Goal: Information Seeking & Learning: Browse casually

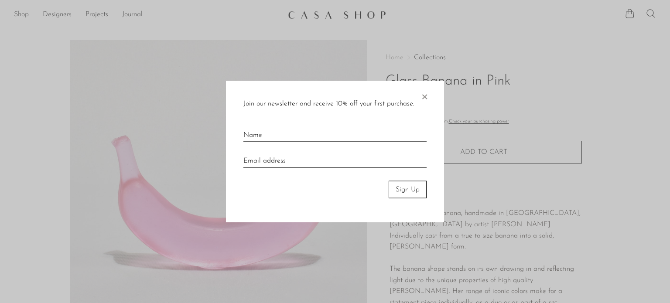
click at [424, 96] on span "×" at bounding box center [424, 95] width 9 height 28
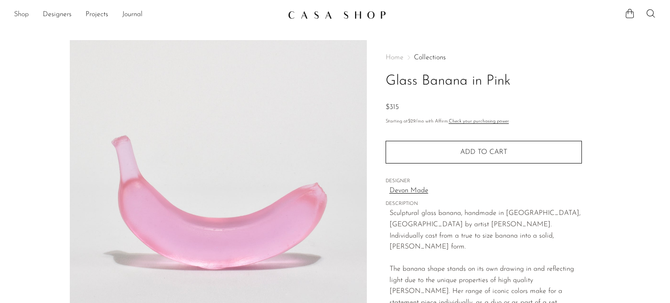
click at [21, 14] on link "Shop" at bounding box center [21, 14] width 15 height 11
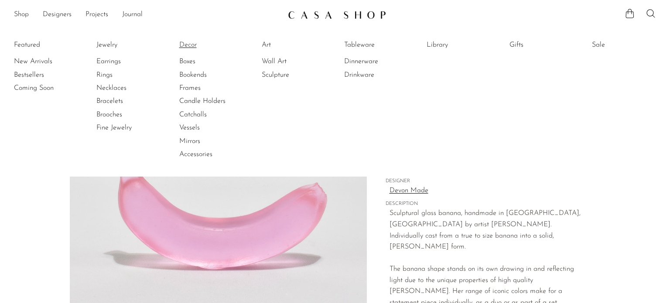
click at [191, 45] on link "Decor" at bounding box center [211, 45] width 65 height 10
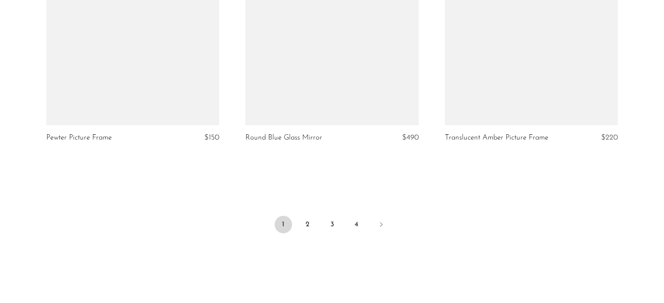
scroll to position [3363, 0]
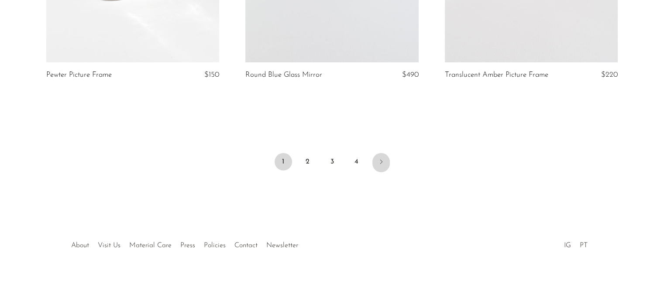
click at [379, 163] on icon "Next" at bounding box center [380, 161] width 7 height 7
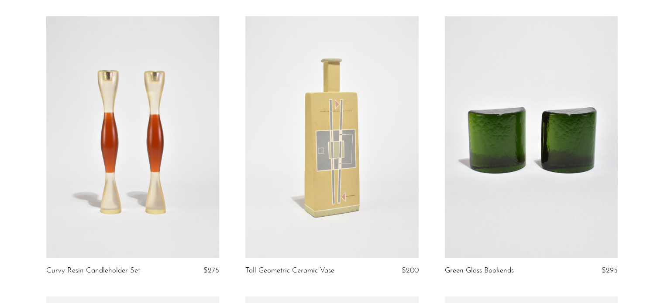
scroll to position [349, 0]
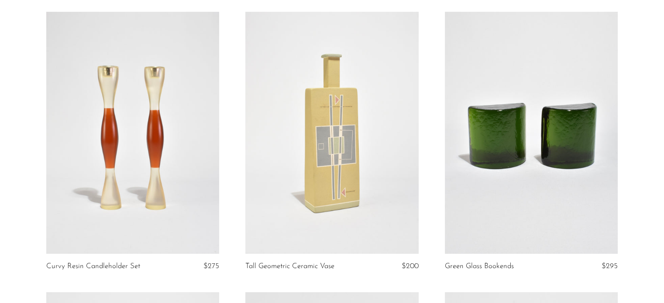
click at [567, 138] on link at bounding box center [531, 133] width 173 height 242
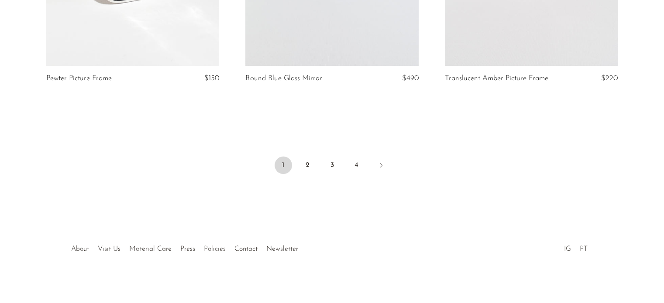
scroll to position [3363, 0]
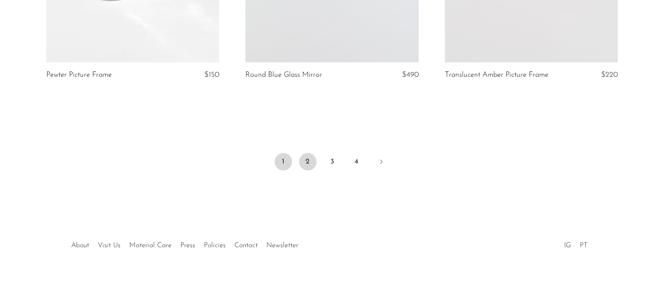
click at [306, 163] on link "2" at bounding box center [307, 161] width 17 height 17
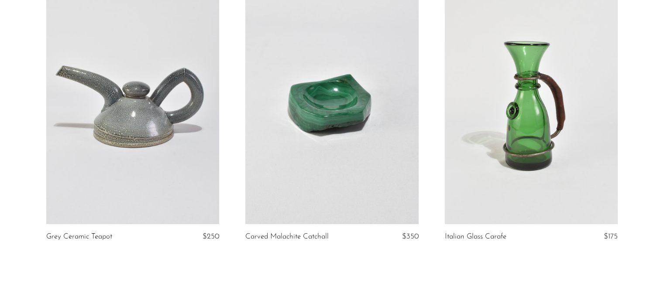
scroll to position [3348, 0]
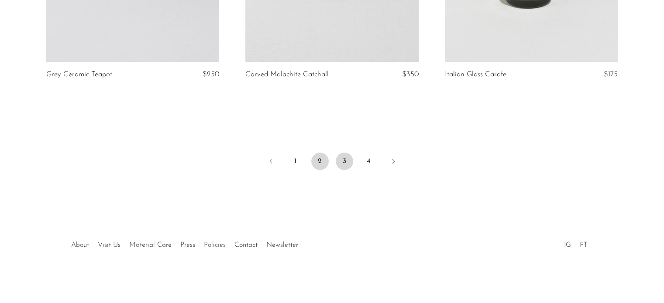
click at [346, 164] on link "3" at bounding box center [344, 161] width 17 height 17
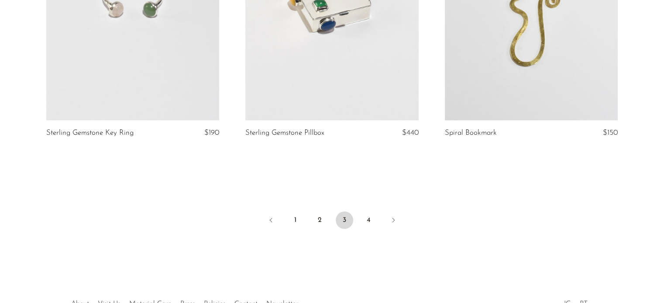
scroll to position [3316, 0]
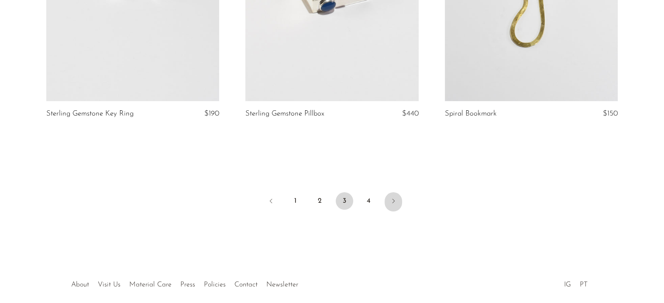
click at [392, 198] on icon "Next" at bounding box center [393, 201] width 7 height 7
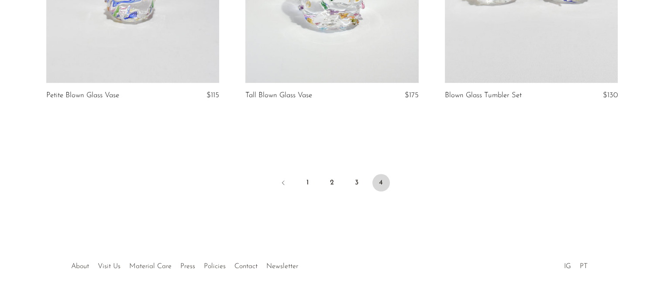
scroll to position [822, 0]
